Goal: Information Seeking & Learning: Check status

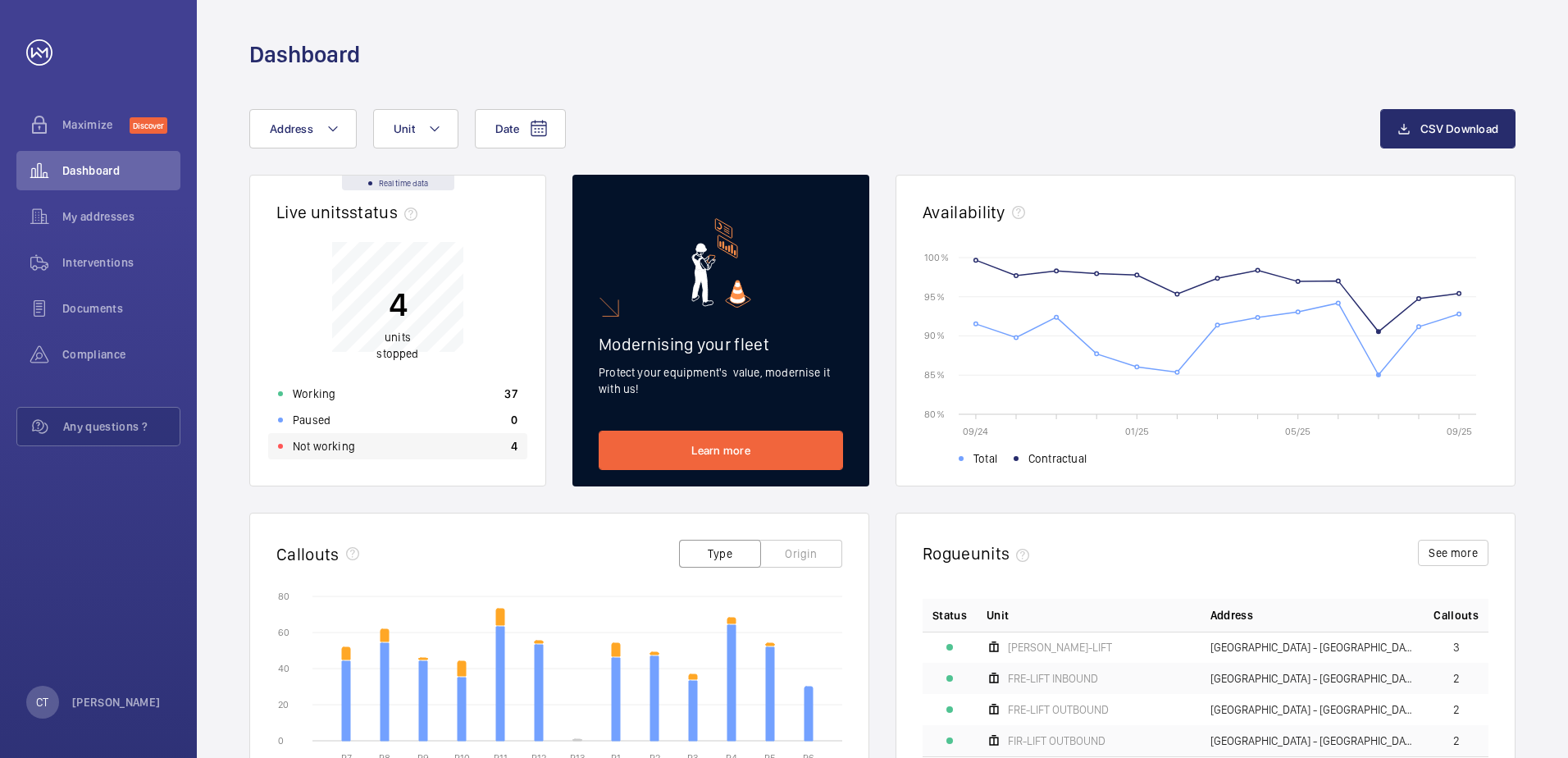
click at [324, 451] on p "Not working" at bounding box center [324, 446] width 62 height 16
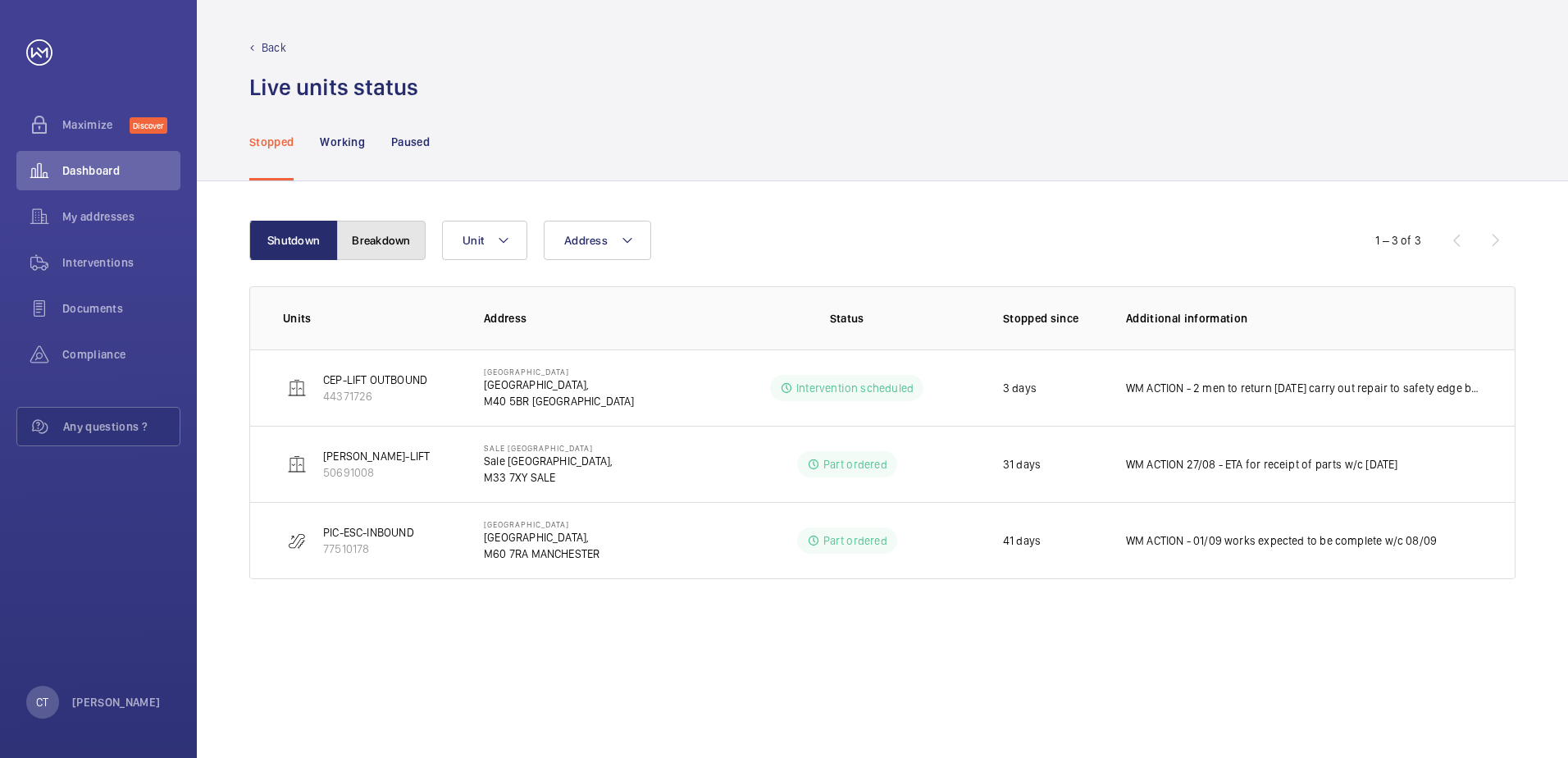
click at [389, 235] on button "Breakdown" at bounding box center [381, 240] width 89 height 39
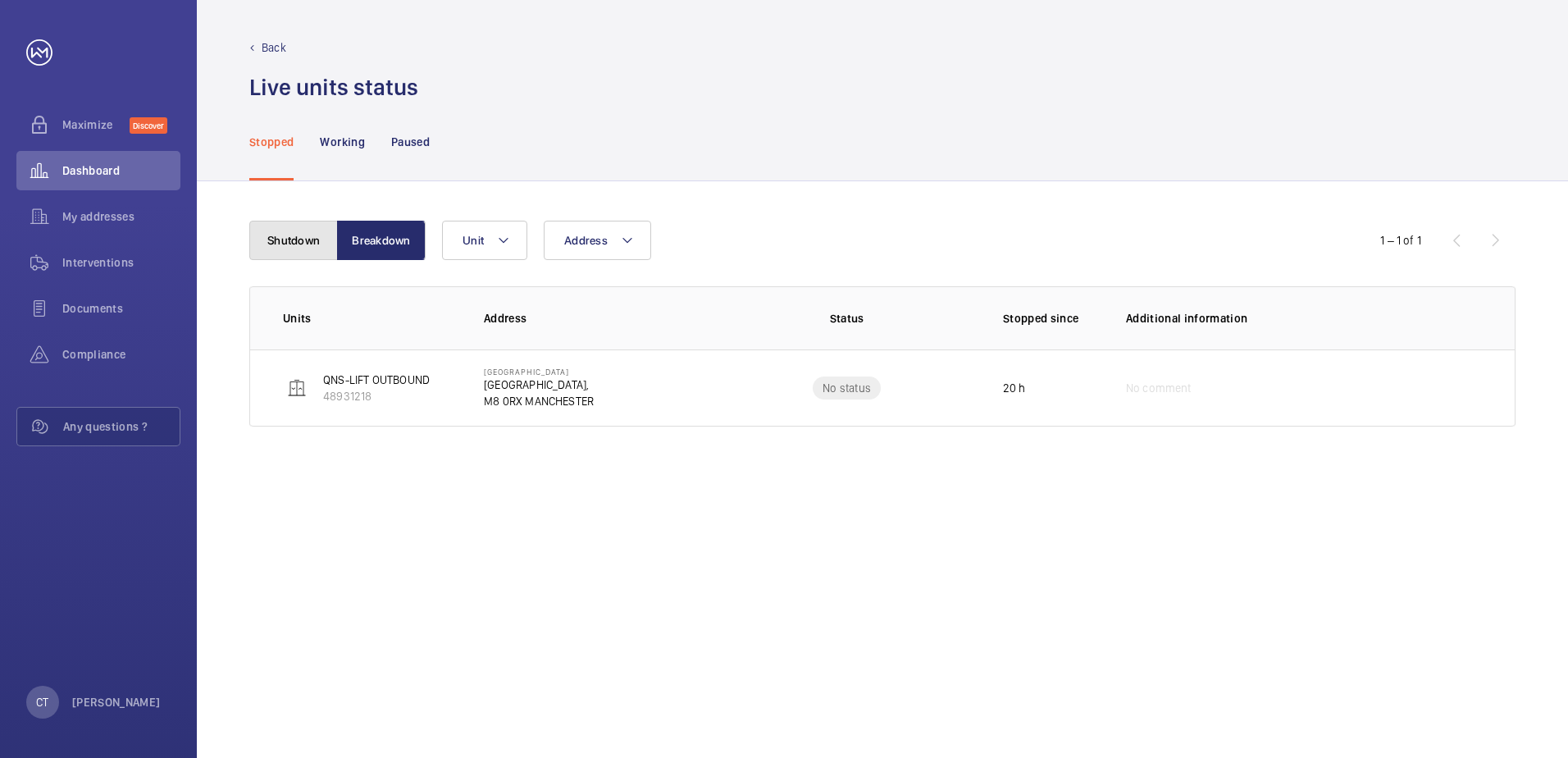
click at [304, 246] on button "Shutdown" at bounding box center [293, 240] width 89 height 39
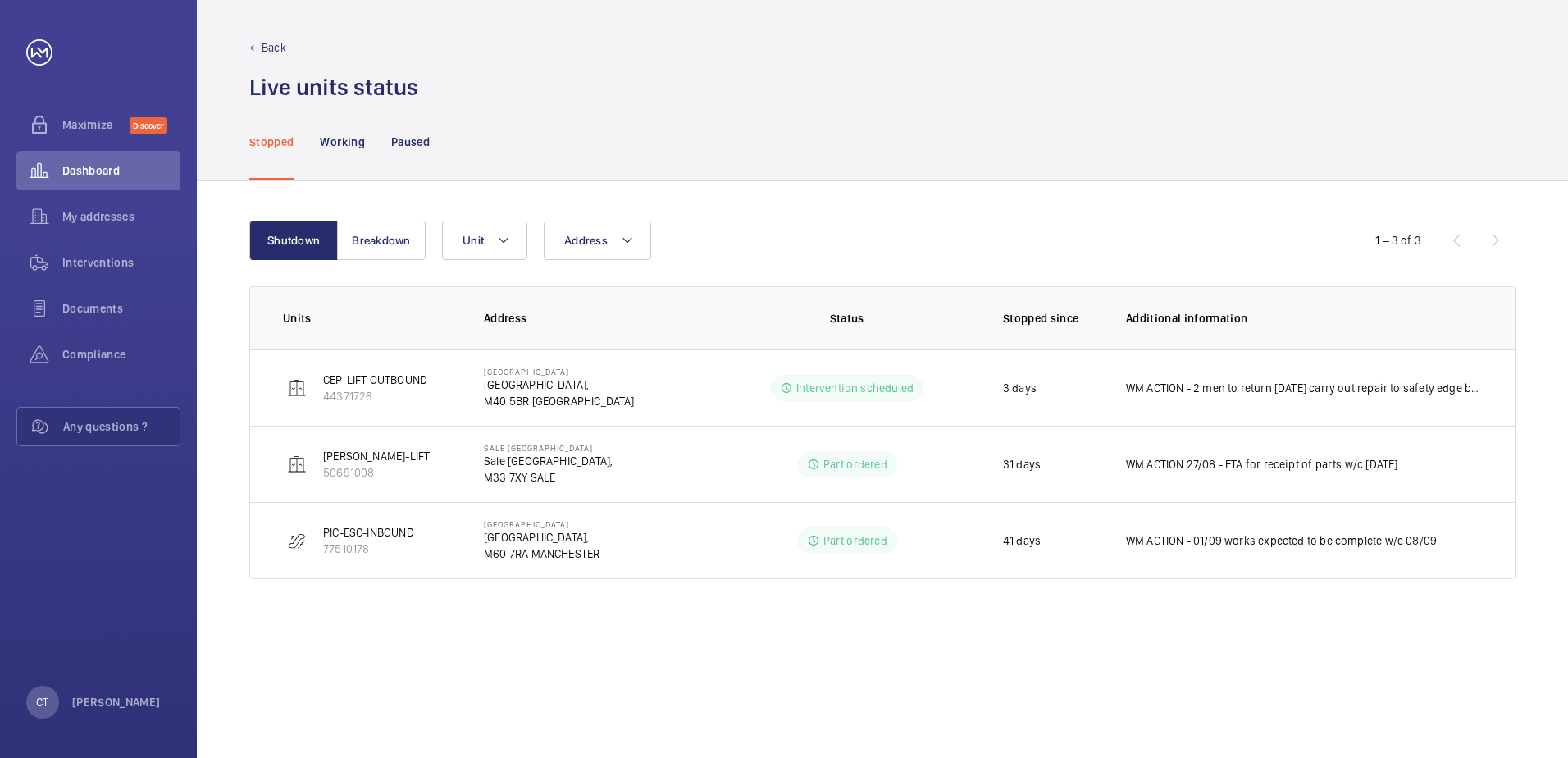
click at [861, 120] on div "Stopped Working Paused" at bounding box center [882, 142] width 1266 height 78
